Goal: Manage account settings

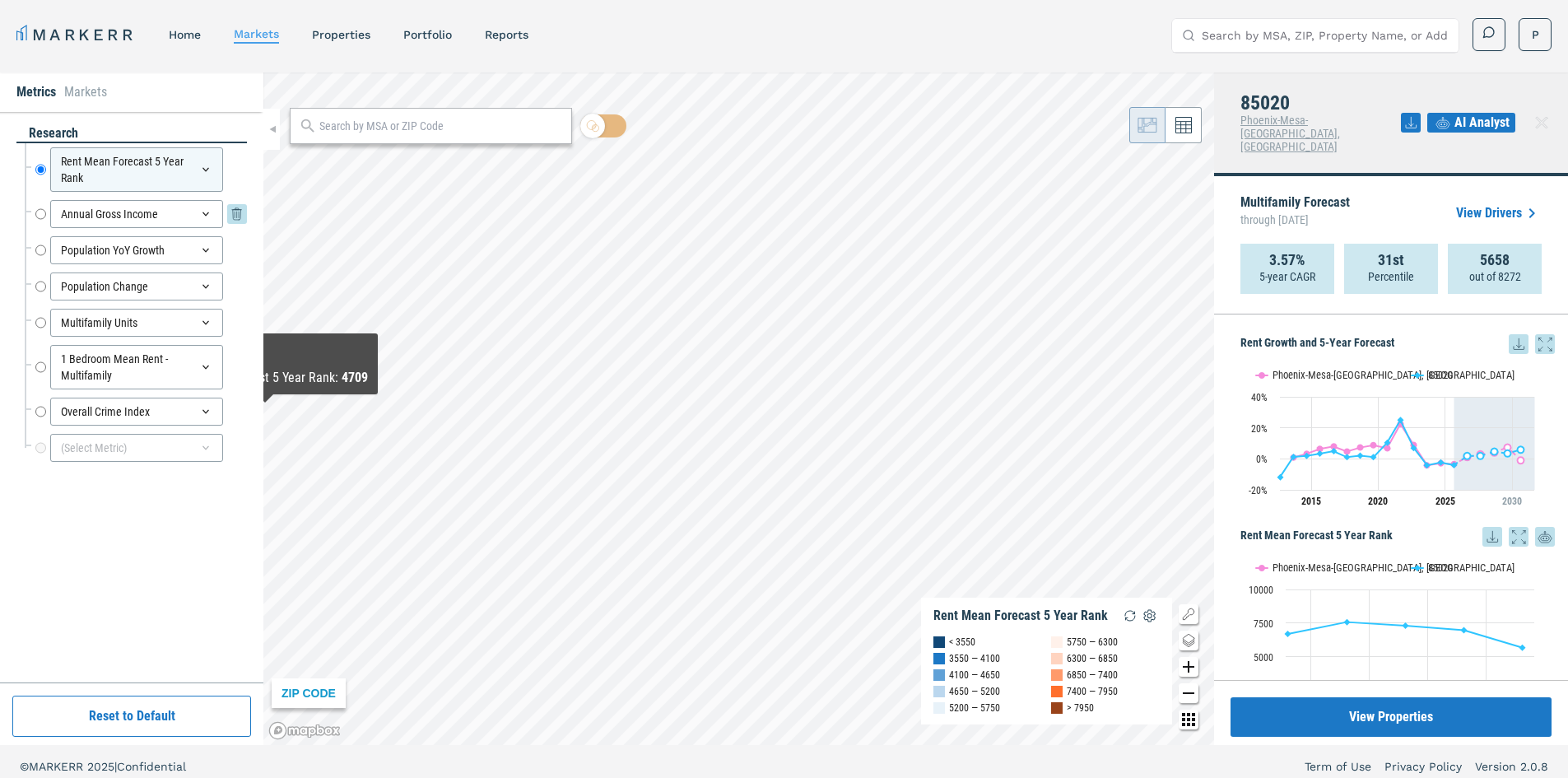
click at [151, 215] on div "Annual Gross Income" at bounding box center [136, 214] width 172 height 28
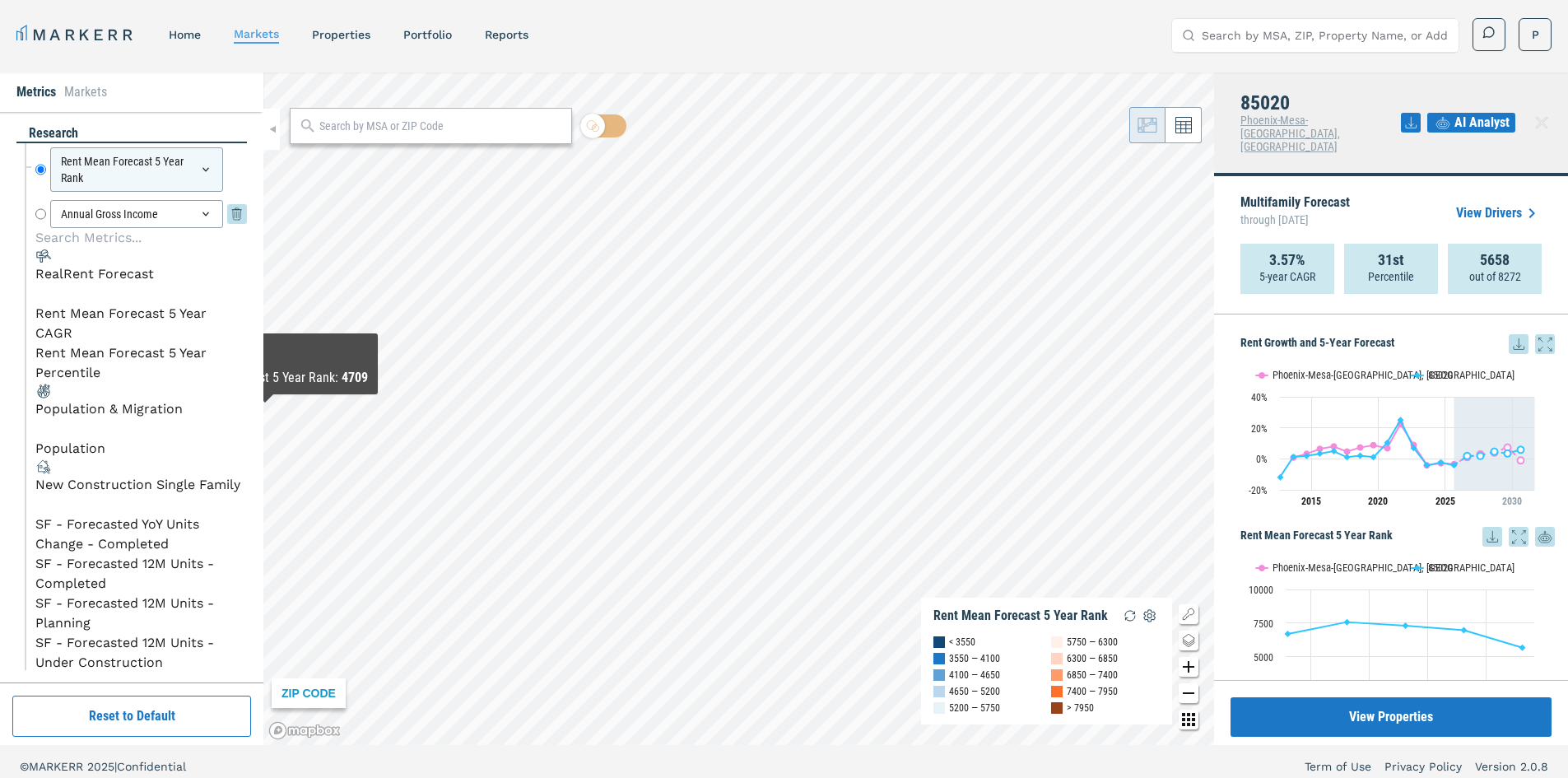
click at [209, 208] on icon at bounding box center [206, 214] width 13 height 13
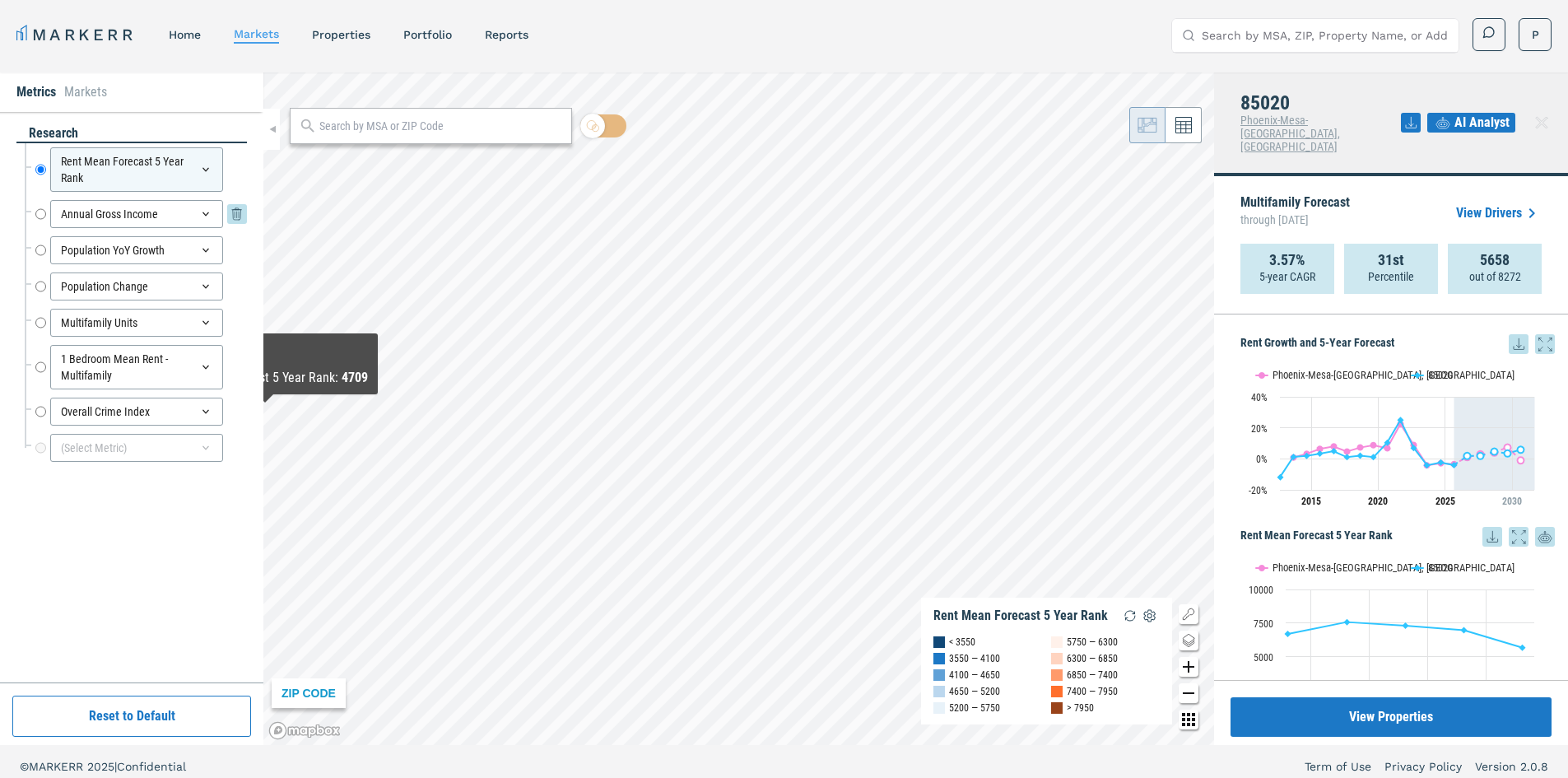
click at [36, 214] on input "Annual Gross Income" at bounding box center [40, 214] width 11 height 28
radio input "false"
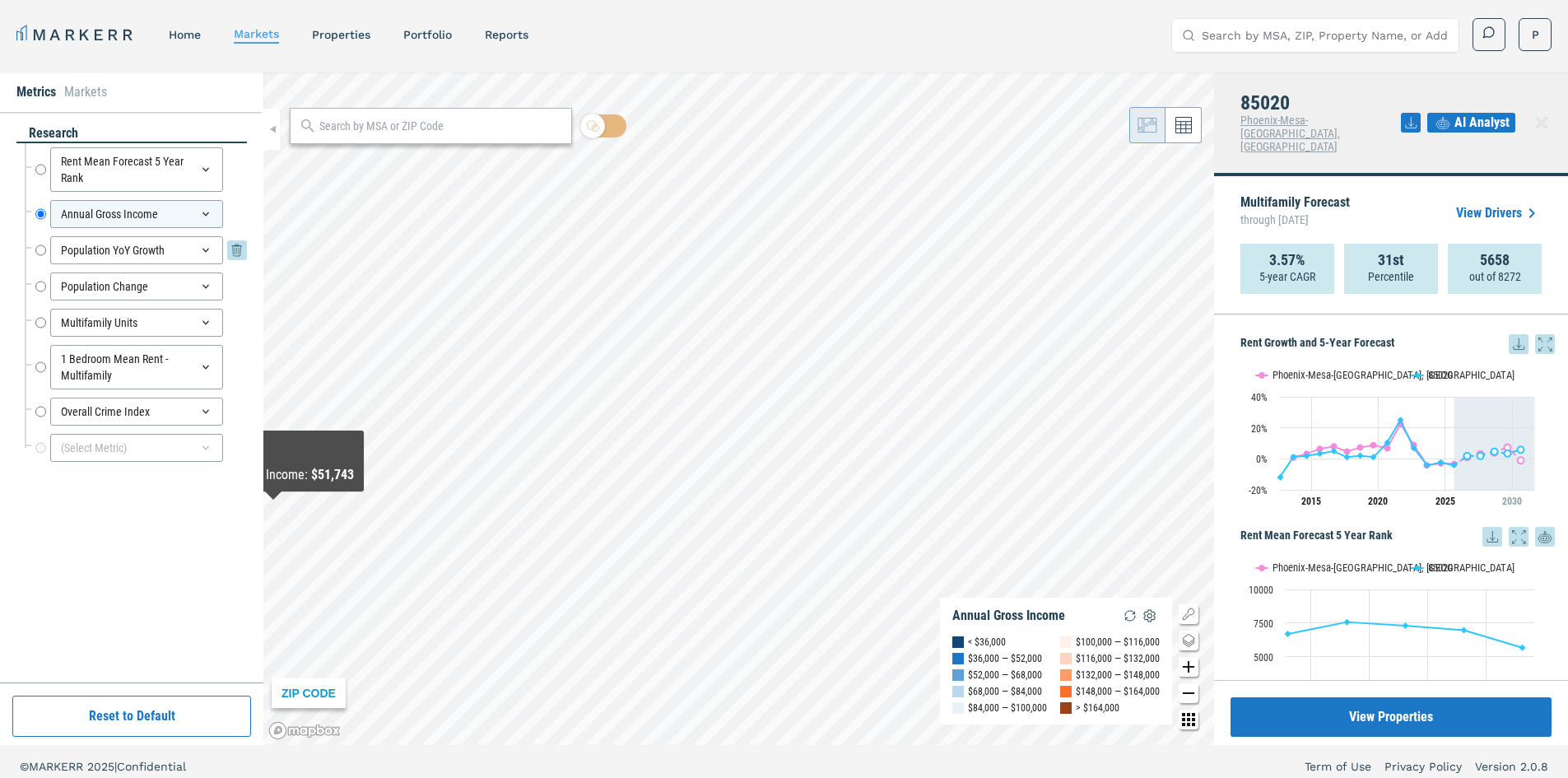
click at [37, 245] on input "Population YoY Growth" at bounding box center [40, 250] width 11 height 28
radio input "false"
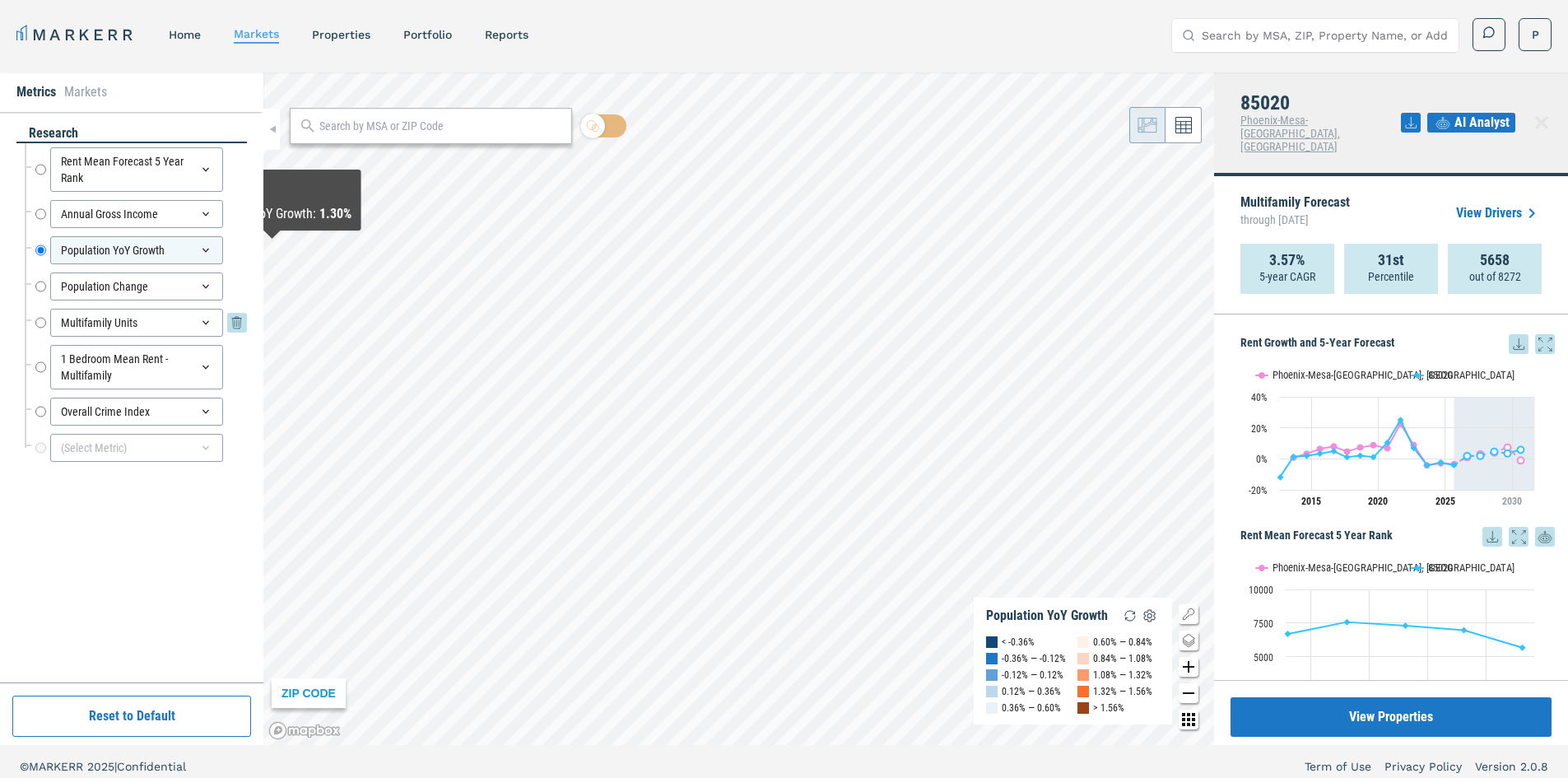
click at [40, 321] on input "Multifamily Units" at bounding box center [40, 322] width 11 height 28
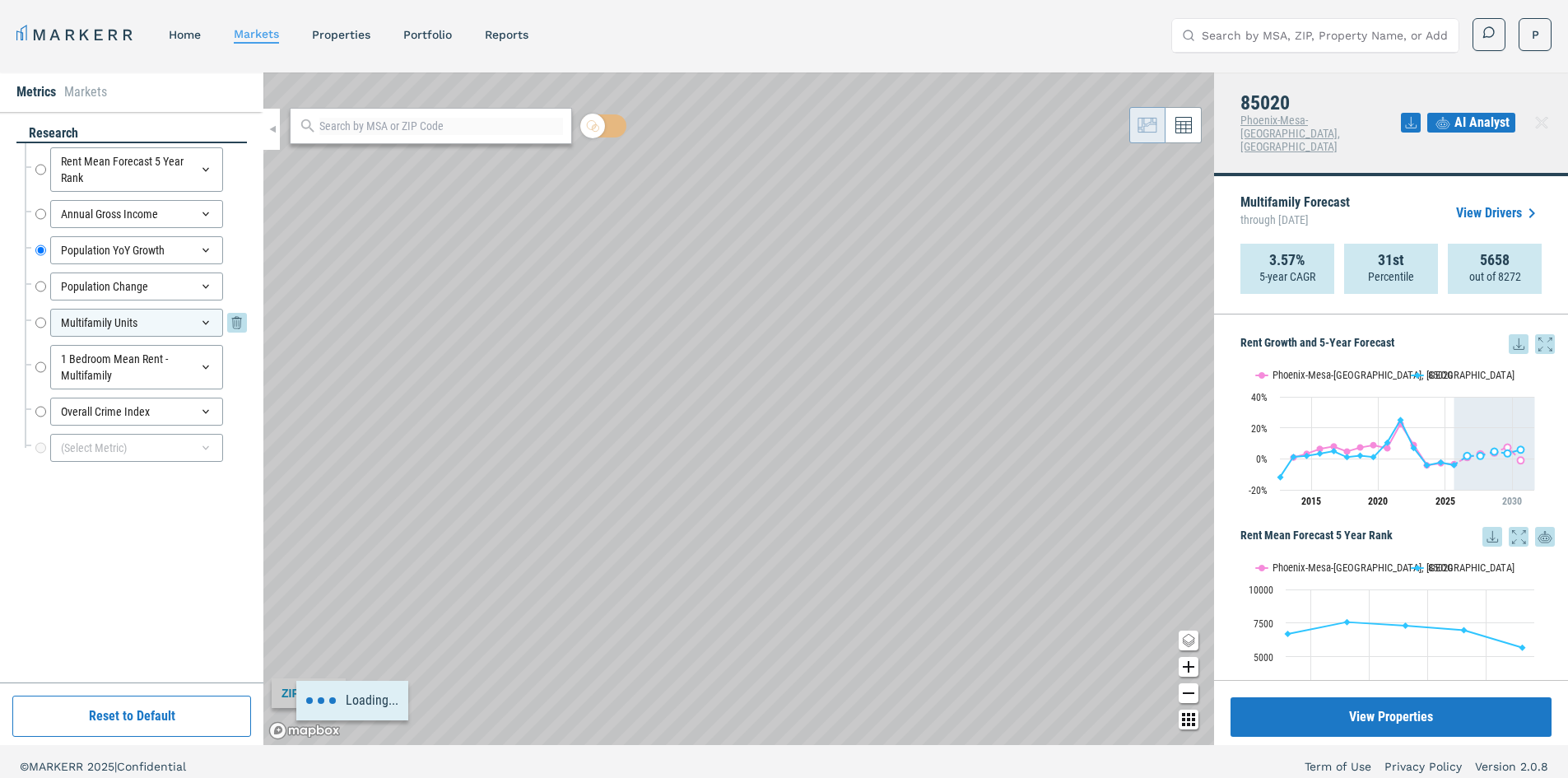
radio input "false"
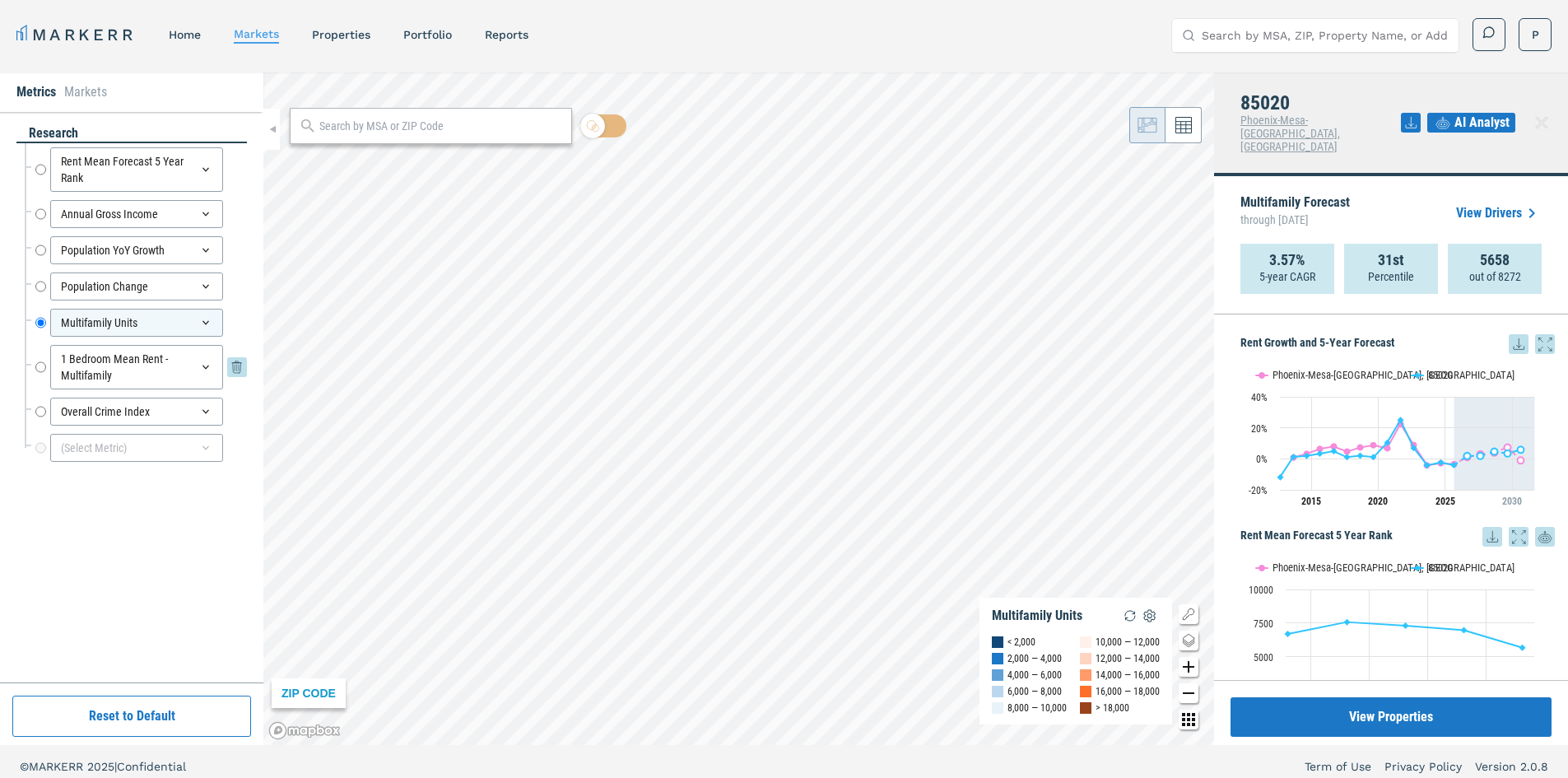
click at [42, 369] on input "1 Bedroom Mean Rent - Multifamily" at bounding box center [40, 367] width 11 height 45
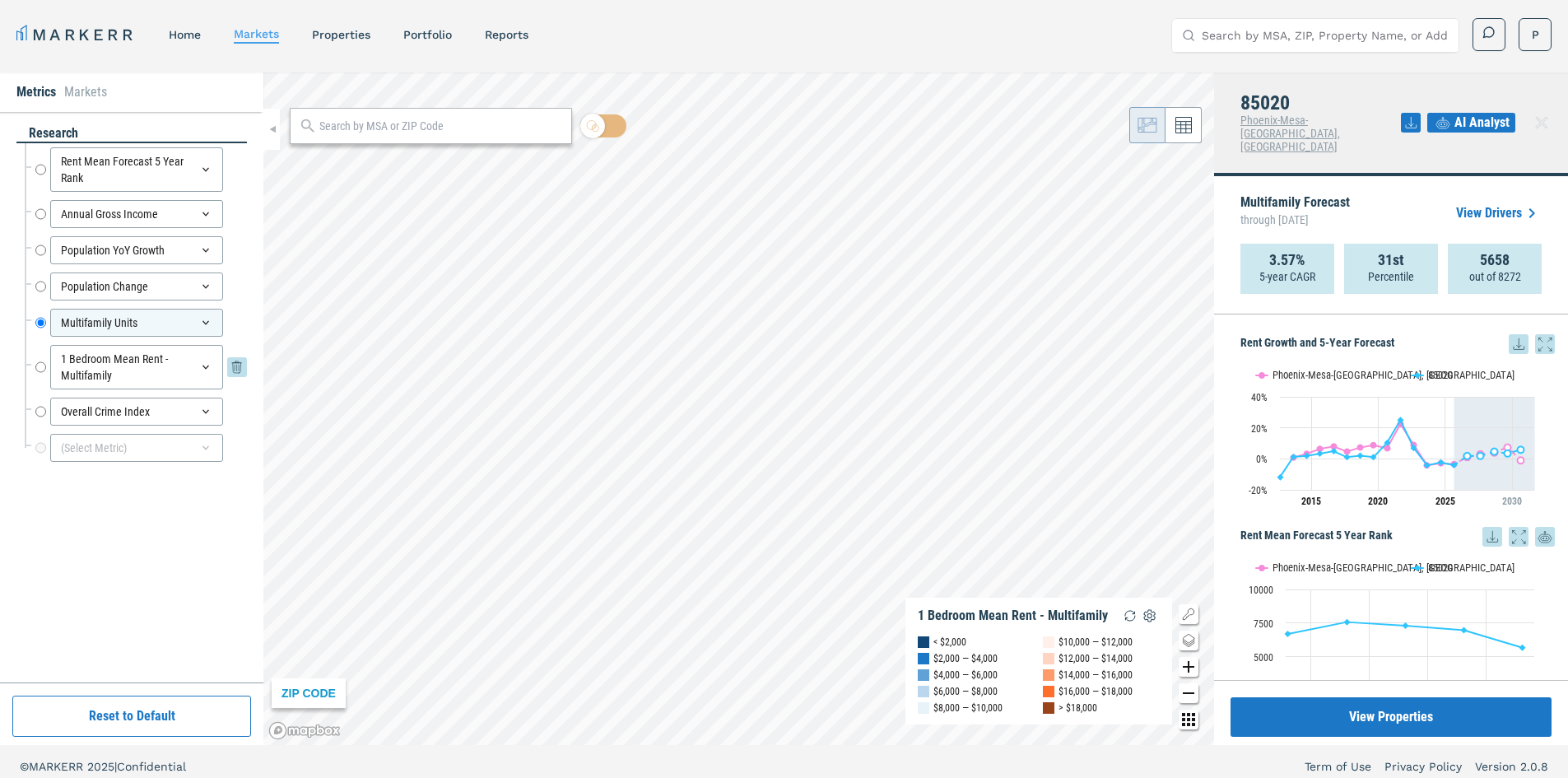
radio input "false"
radio input "true"
